Goal: Transaction & Acquisition: Subscribe to service/newsletter

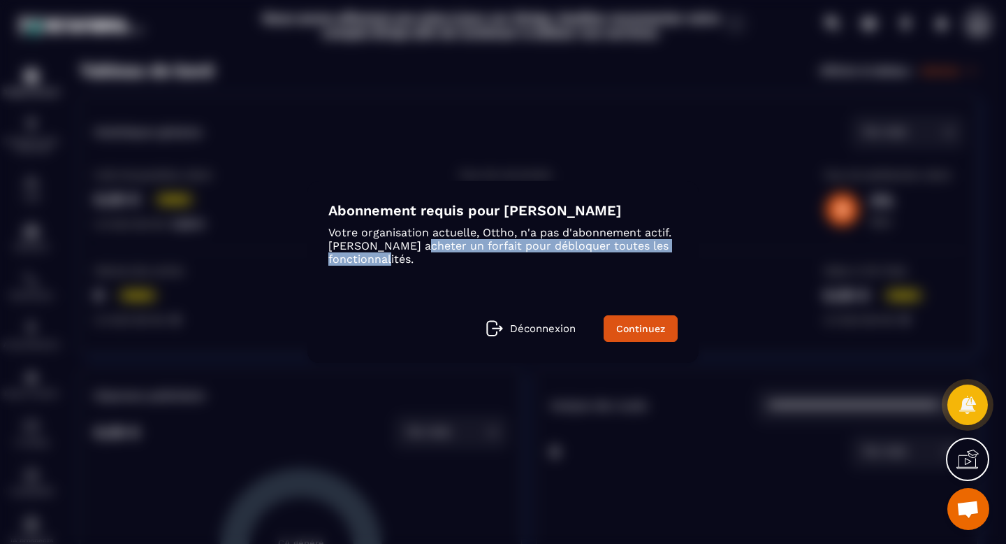
drag, startPoint x: 411, startPoint y: 244, endPoint x: 576, endPoint y: 252, distance: 165.1
click at [576, 252] on p "Votre organisation actuelle, Ottho, n'a pas d'abonnement actif. [PERSON_NAME] a…" at bounding box center [502, 246] width 349 height 40
click at [637, 318] on link "Continuez" at bounding box center [641, 328] width 74 height 27
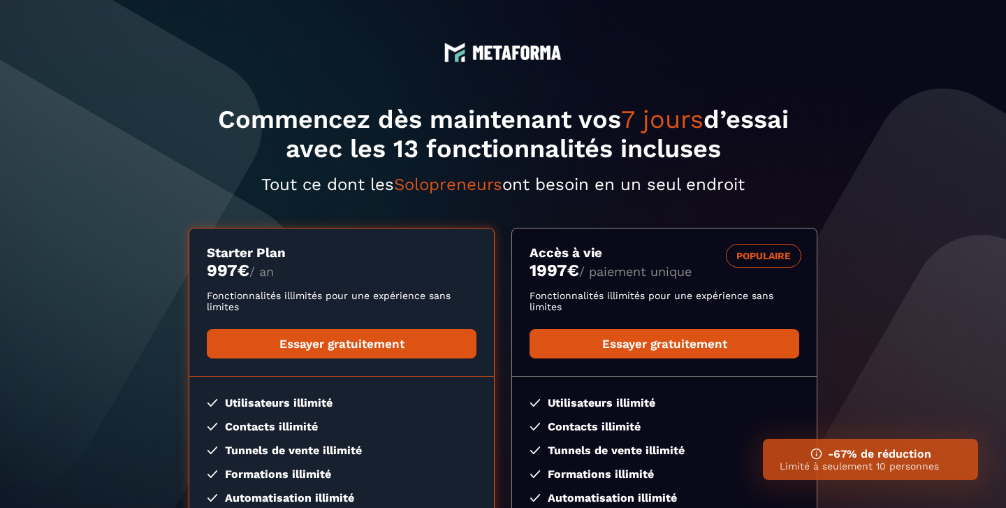
click at [320, 99] on section "Commencez dès maintenant vos 7 jours d’essai avec les 13 fonctionnalités inclus…" at bounding box center [503, 382] width 1006 height 764
click at [206, 92] on section "Commencez dès maintenant vos 7 jours d’essai avec les 13 fonctionnalités inclus…" at bounding box center [503, 382] width 1006 height 764
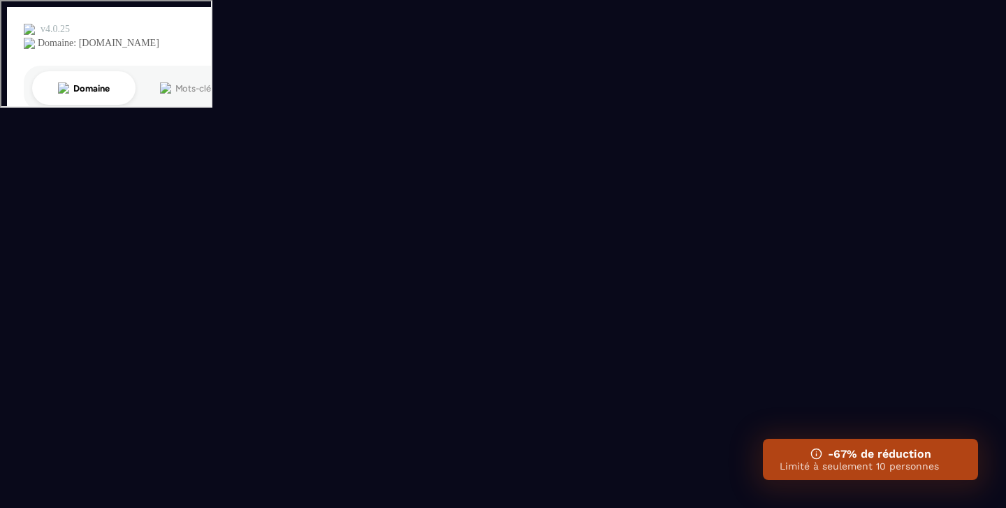
click at [484, 77] on html "-67% de réduction Limité à seulement 10 personnes EN BR DE HI JA ES" at bounding box center [503, 55] width 1006 height 110
